Goal: Communication & Community: Answer question/provide support

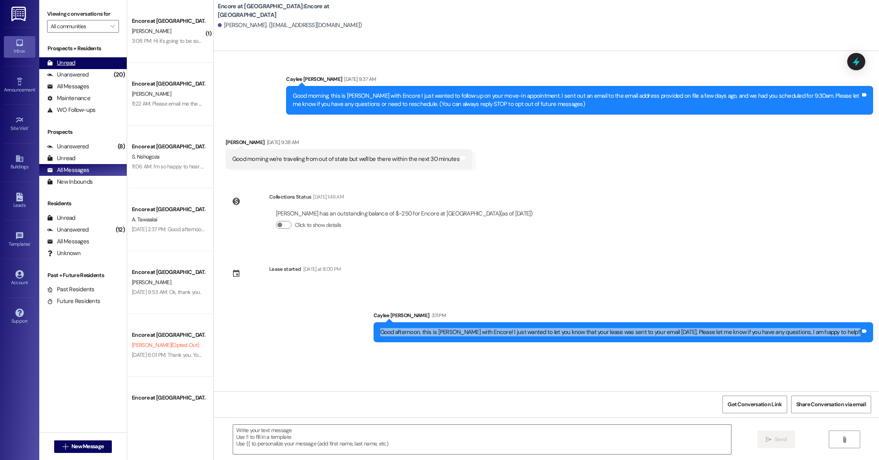
scroll to position [147, 0]
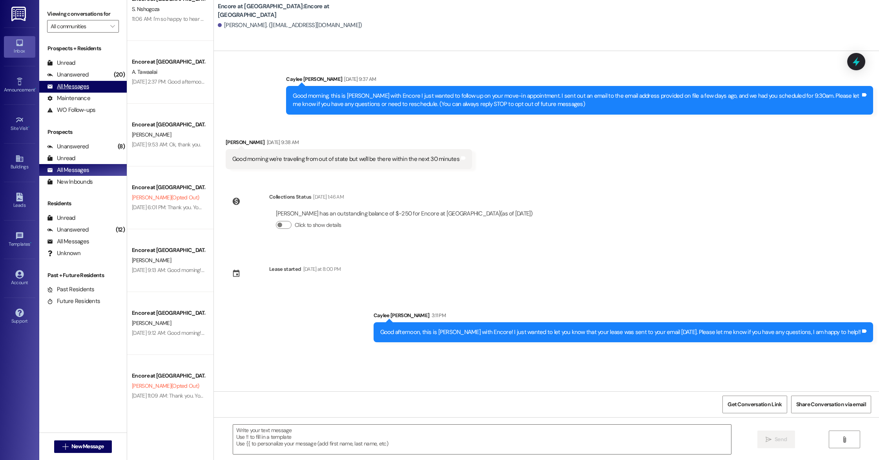
click at [75, 89] on div "All Messages" at bounding box center [68, 86] width 42 height 8
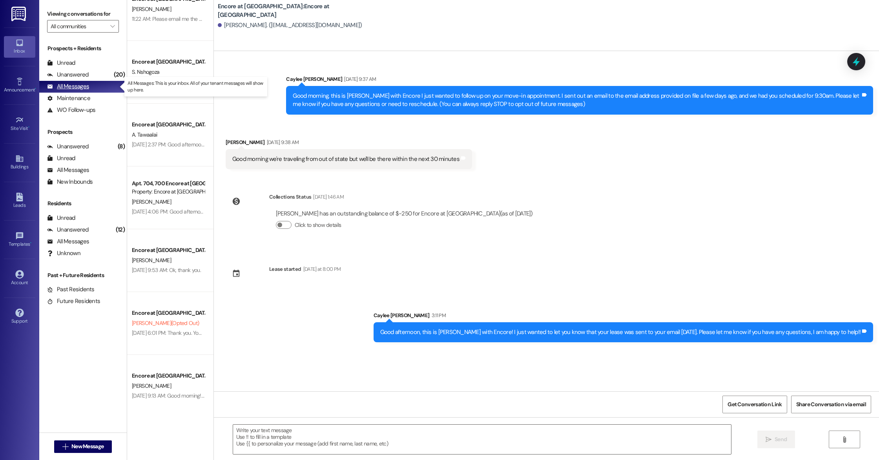
click at [75, 89] on div "All Messages" at bounding box center [68, 86] width 42 height 8
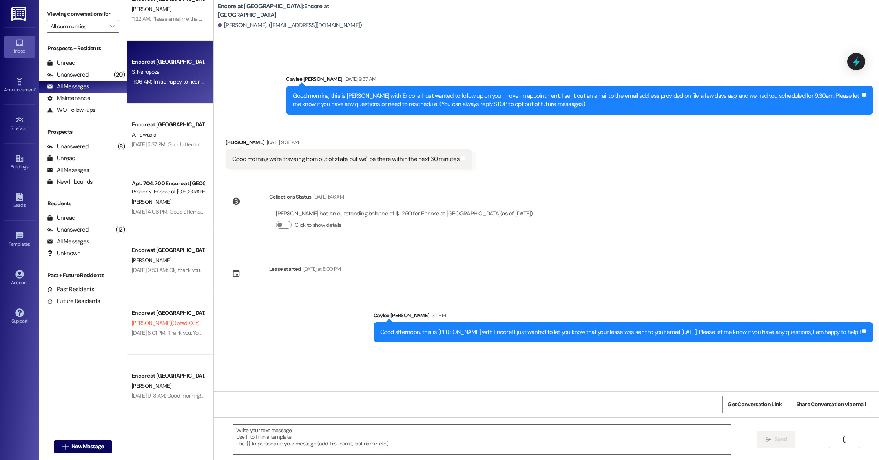
scroll to position [0, 0]
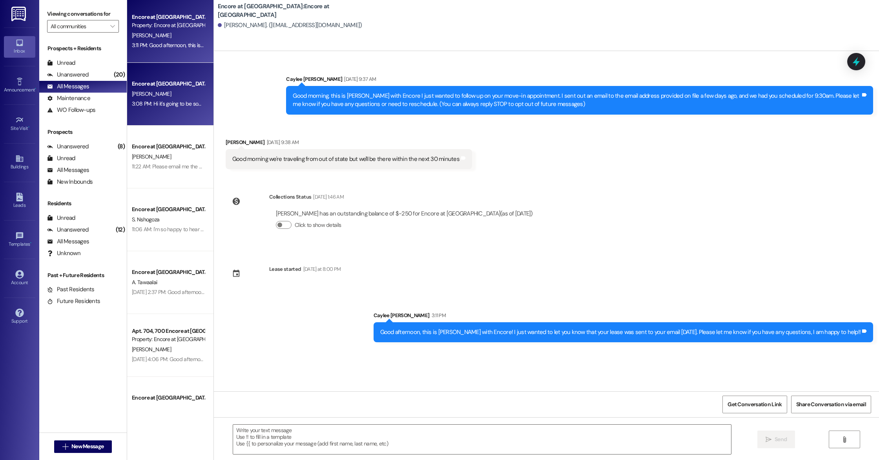
click at [178, 89] on div "[PERSON_NAME]" at bounding box center [168, 94] width 74 height 10
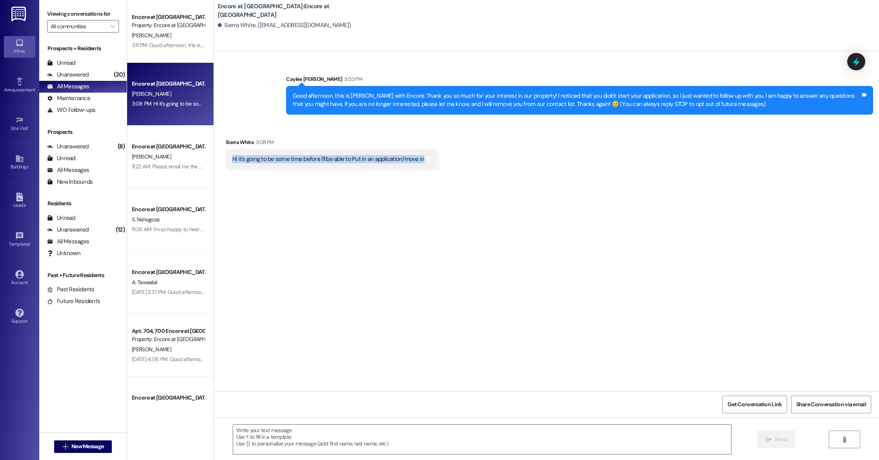
drag, startPoint x: 225, startPoint y: 158, endPoint x: 414, endPoint y: 157, distance: 189.1
click at [414, 157] on div "Hi it's going to be some time before I'll be able to Put in an application/move…" at bounding box center [328, 159] width 194 height 8
copy div "Hi it's going to be some time before I'll be able to Put in an application/move…"
click at [342, 422] on div " Send " at bounding box center [546, 446] width 665 height 59
click at [351, 433] on textarea at bounding box center [482, 438] width 498 height 29
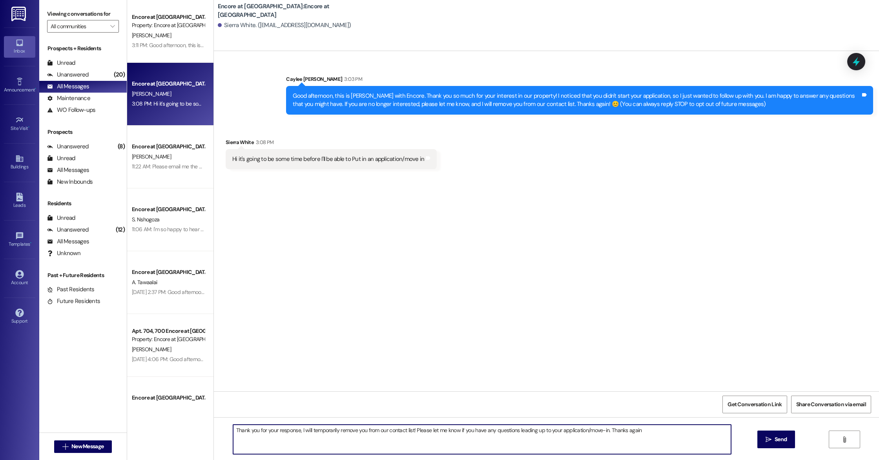
type textarea "Thank you for your response, I will temporarily remove you from our contact lis…"
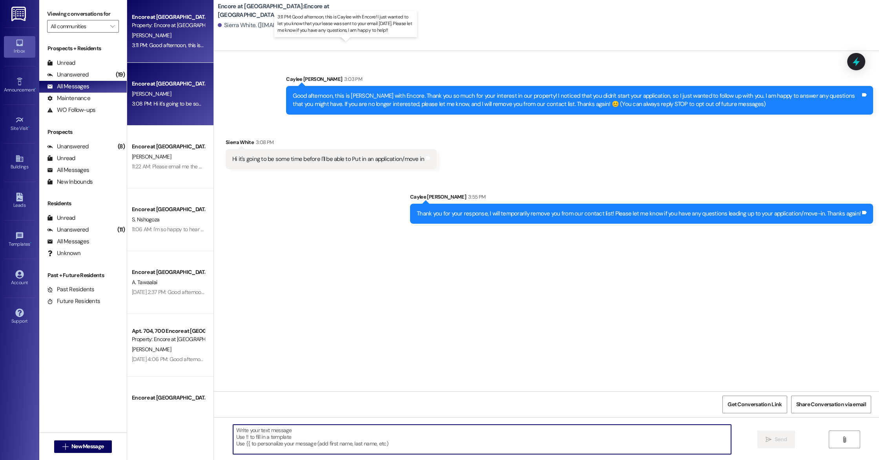
click at [184, 42] on div "3:11 PM: Good afternoon, this is Caylee with Encore! I just wanted to let you k…" at bounding box center [350, 45] width 436 height 7
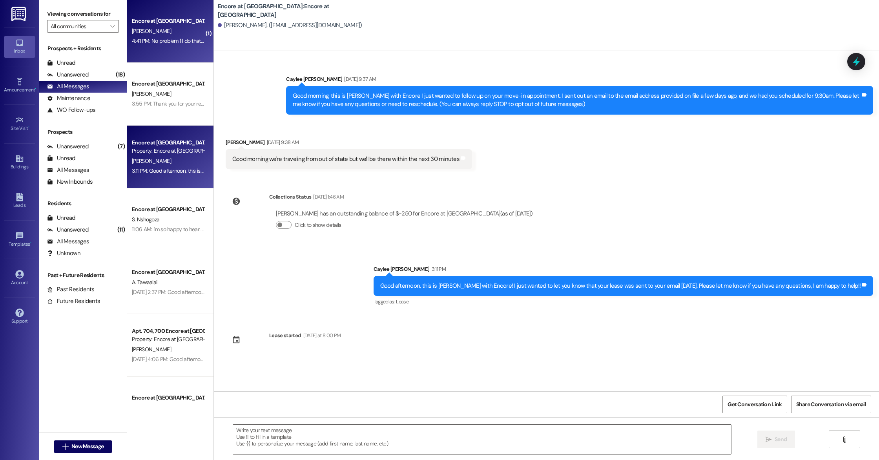
click at [169, 32] on div "[PERSON_NAME]" at bounding box center [168, 31] width 74 height 10
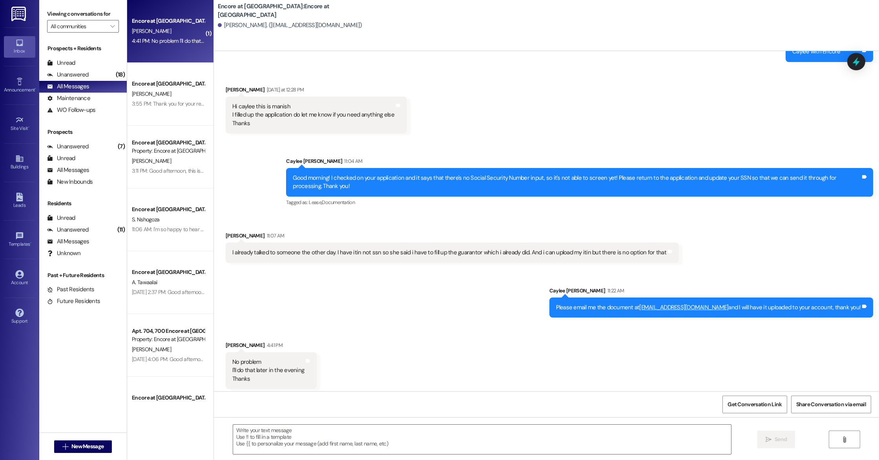
scroll to position [472, 0]
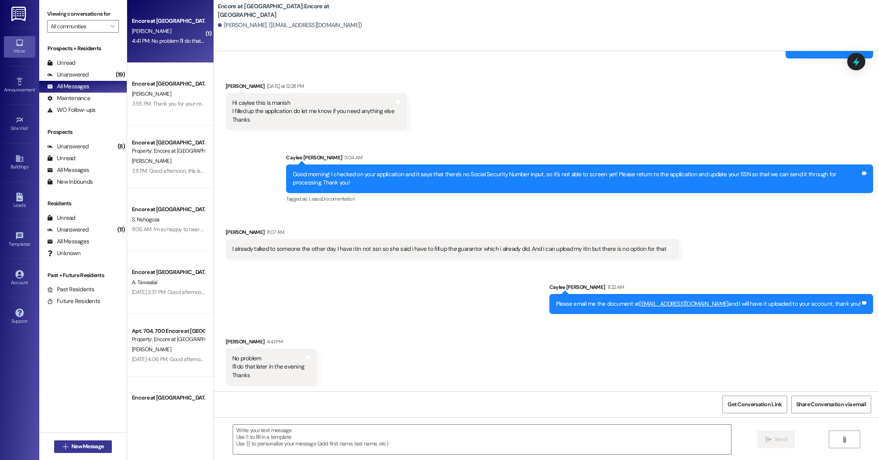
click at [92, 447] on span "New Message" at bounding box center [87, 446] width 32 height 8
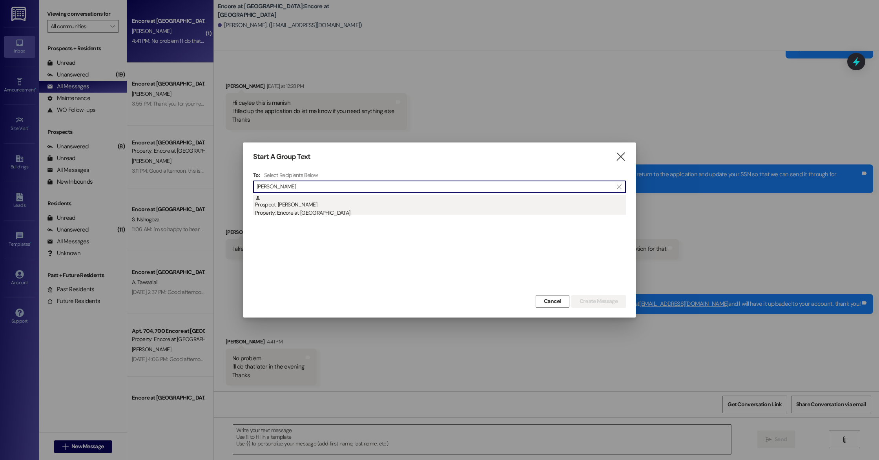
type input "[PERSON_NAME]"
click at [302, 206] on div "Prospect: [PERSON_NAME] Property: Encore at [GEOGRAPHIC_DATA]" at bounding box center [440, 206] width 371 height 22
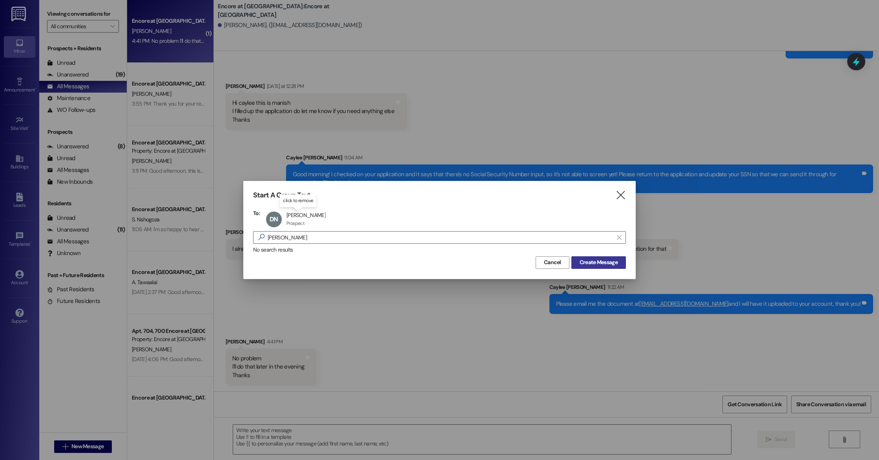
click at [604, 262] on span "Create Message" at bounding box center [598, 262] width 38 height 8
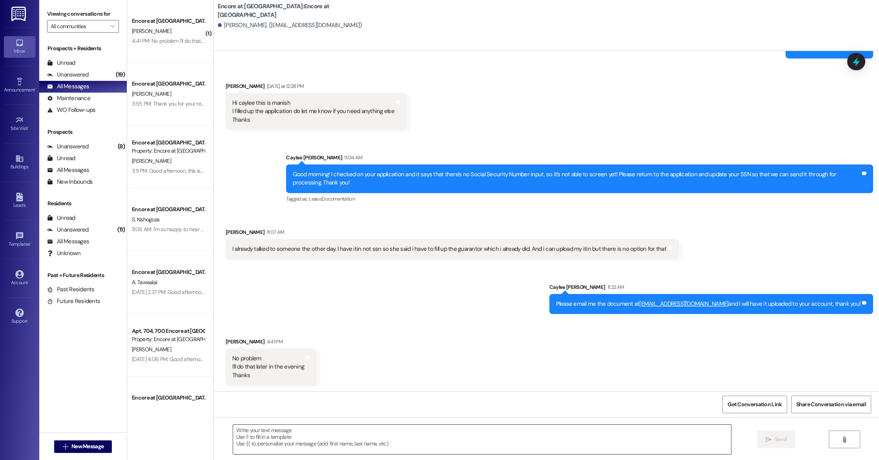
scroll to position [0, 0]
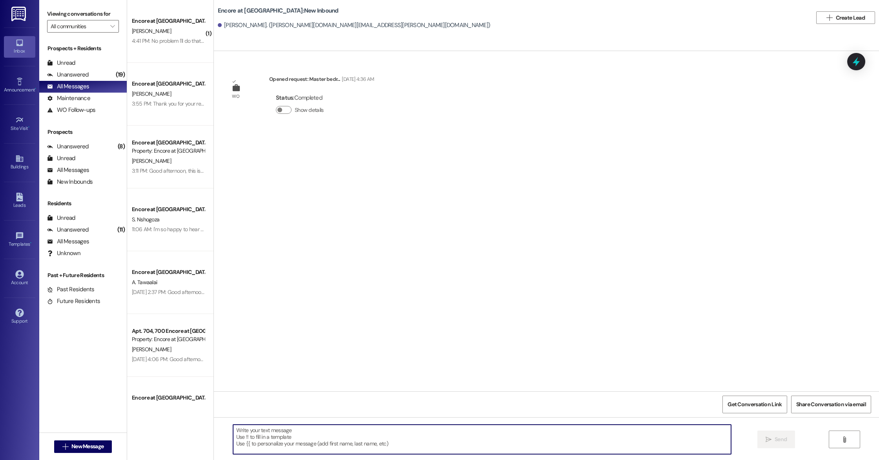
click at [306, 444] on textarea at bounding box center [482, 438] width 498 height 29
type textarea "Good afternoon, this is [PERSON_NAME] with Encore!"
drag, startPoint x: 339, startPoint y: 428, endPoint x: 163, endPoint y: 421, distance: 176.2
click at [163, 421] on div "( 1 ) Encore at [GEOGRAPHIC_DATA] [PERSON_NAME] 4:41 PM: No problem I'll do tha…" at bounding box center [503, 230] width 752 height 460
